Goal: Task Accomplishment & Management: Complete application form

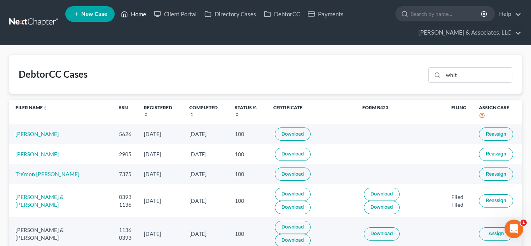
click at [137, 19] on link "Home" at bounding box center [133, 14] width 33 height 14
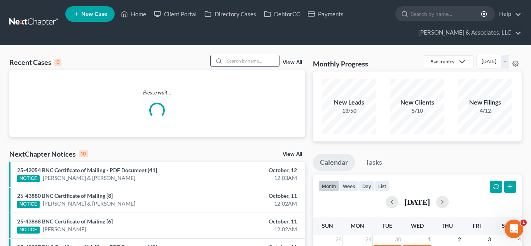
click at [249, 61] on input "search" at bounding box center [252, 60] width 54 height 11
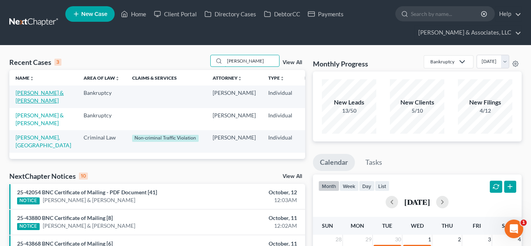
type input "[PERSON_NAME]"
click at [18, 97] on link "[PERSON_NAME] & [PERSON_NAME]" at bounding box center [40, 96] width 48 height 14
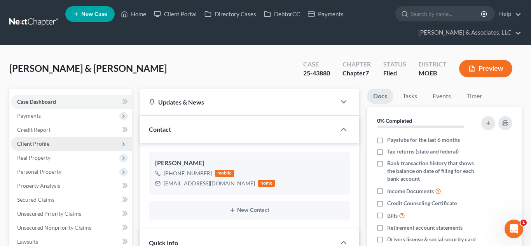
click at [43, 141] on span "Client Profile" at bounding box center [33, 143] width 32 height 7
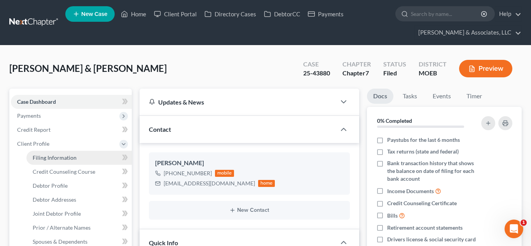
click at [71, 163] on link "Filing Information" at bounding box center [78, 158] width 105 height 14
select select "1"
select select "0"
select select "26"
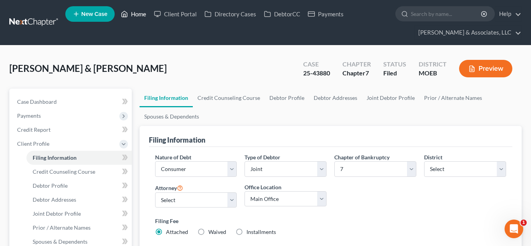
click at [128, 12] on icon at bounding box center [124, 13] width 7 height 9
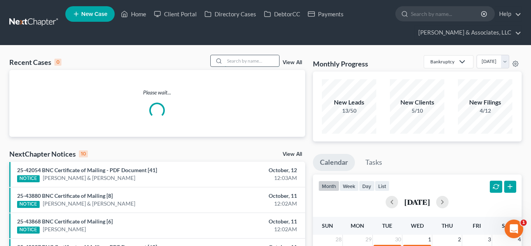
click at [264, 61] on input "search" at bounding box center [252, 60] width 54 height 11
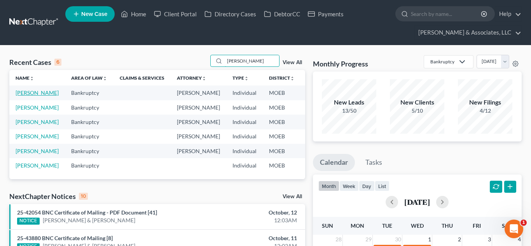
type input "[PERSON_NAME]"
click at [21, 96] on link "[PERSON_NAME]" at bounding box center [37, 92] width 43 height 7
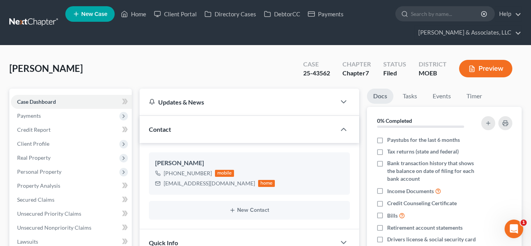
click at [35, 144] on span "Client Profile" at bounding box center [33, 143] width 32 height 7
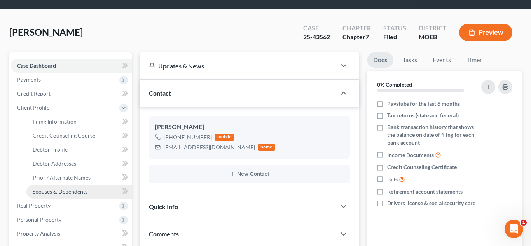
scroll to position [37, 0]
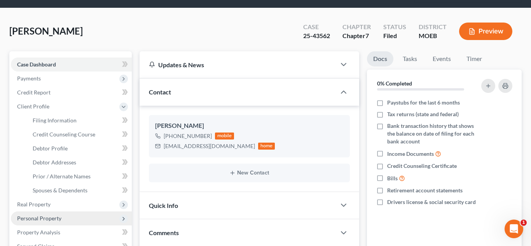
click at [55, 218] on span "Personal Property" at bounding box center [39, 218] width 44 height 7
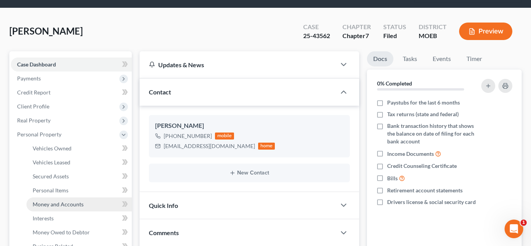
click at [67, 203] on span "Money and Accounts" at bounding box center [58, 204] width 51 height 7
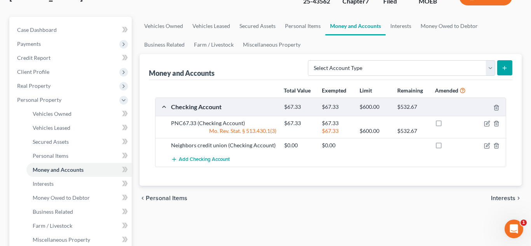
scroll to position [74, 0]
